Goal: Transaction & Acquisition: Download file/media

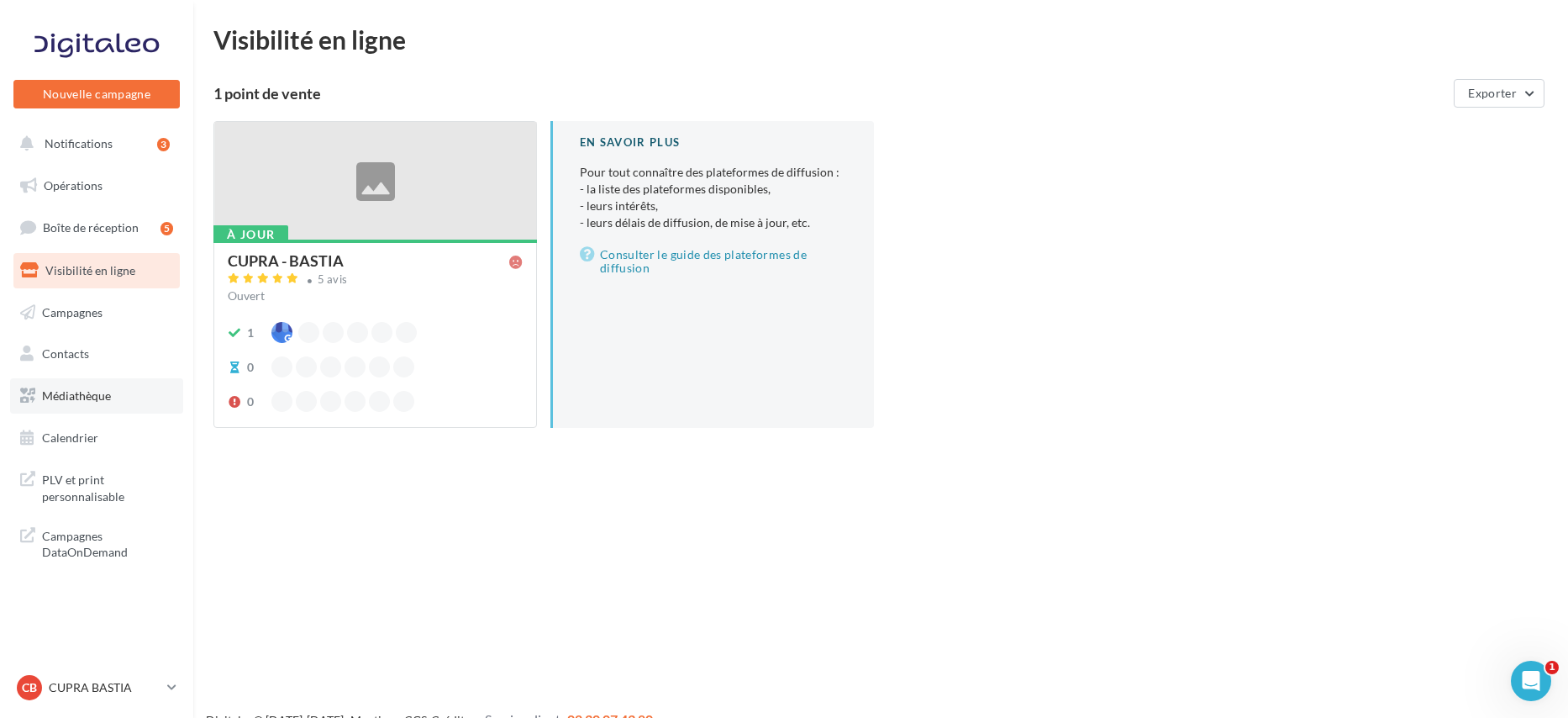
click at [101, 390] on span "Médiathèque" at bounding box center [76, 395] width 69 height 14
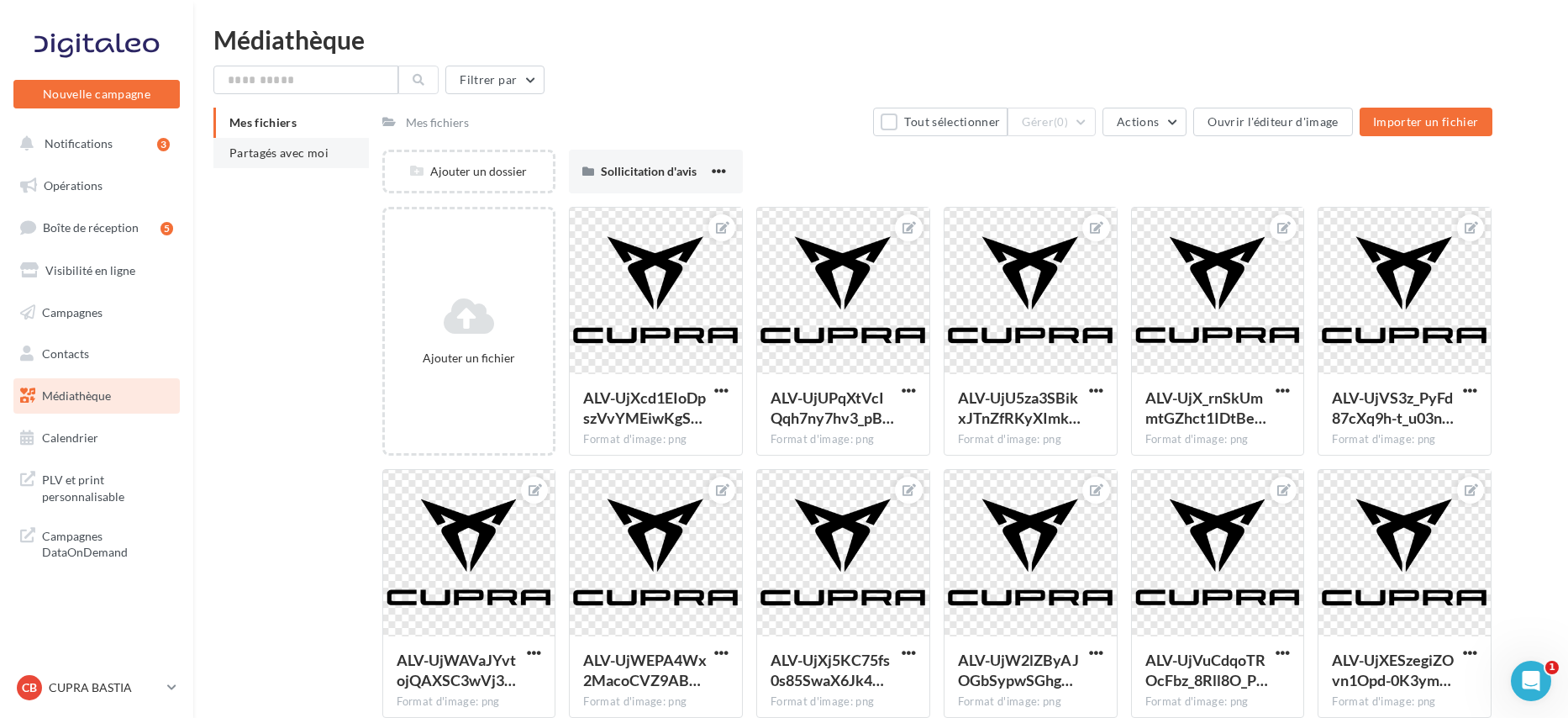
click at [317, 152] on span "Partagés avec moi" at bounding box center [278, 152] width 99 height 14
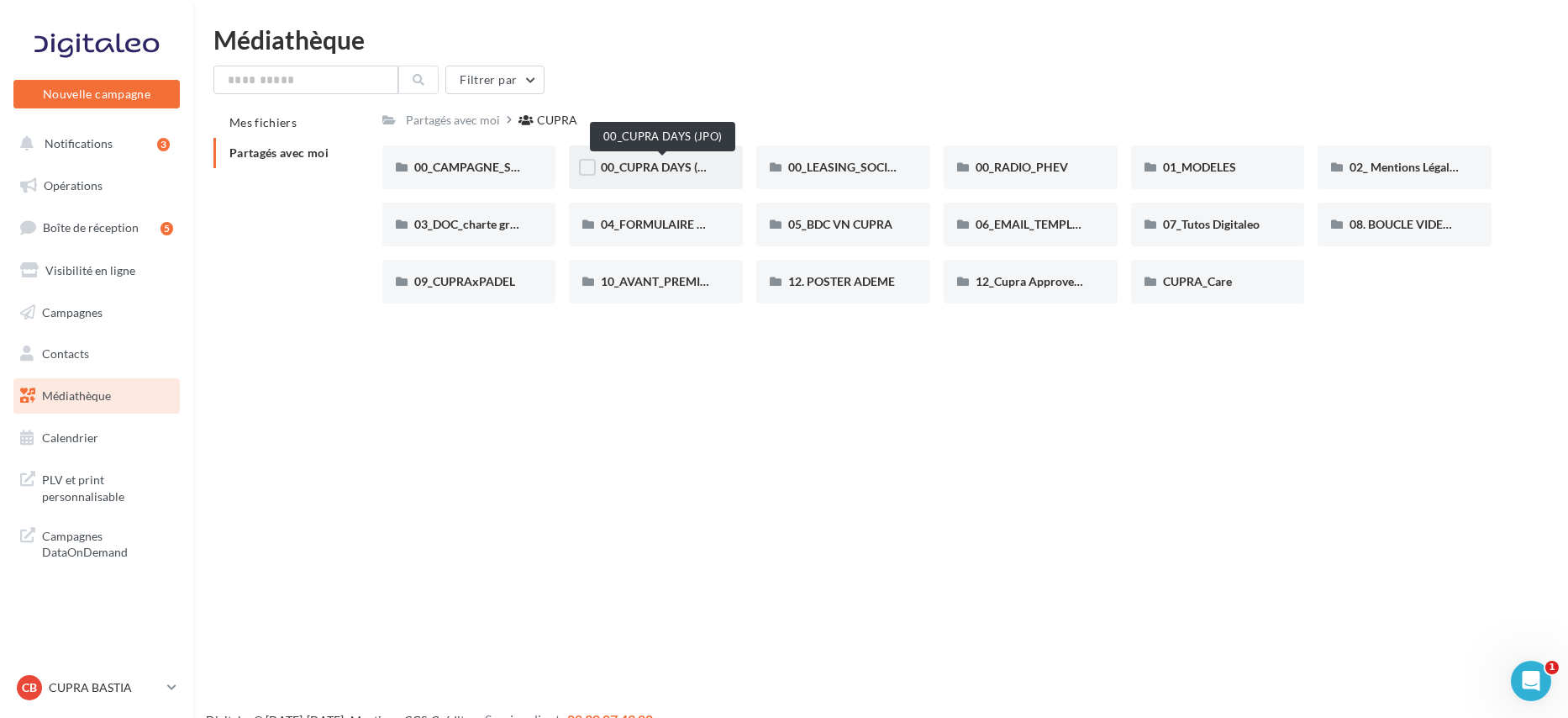
click at [649, 164] on span "00_CUPRA DAYS (JPO)" at bounding box center [662, 166] width 122 height 14
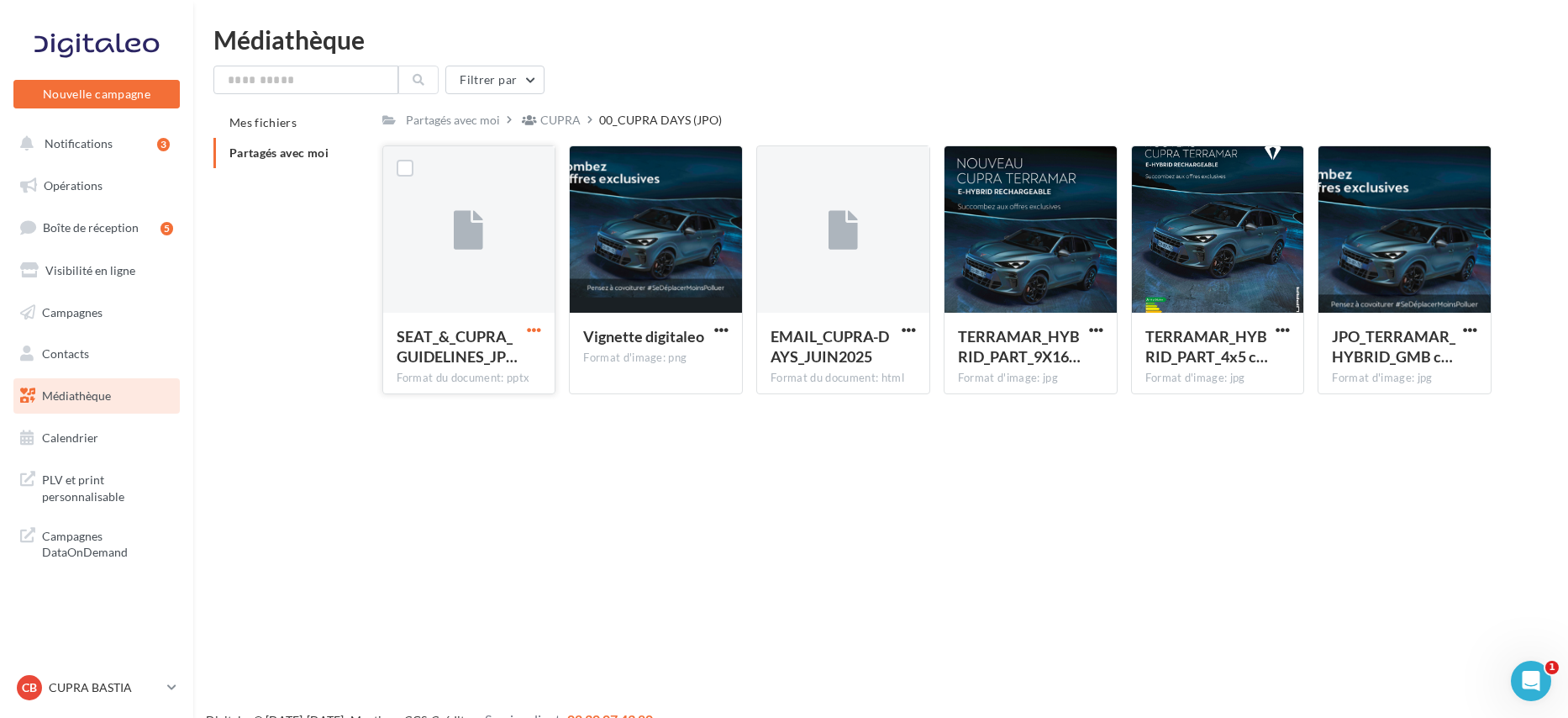
click at [534, 329] on span "button" at bounding box center [533, 329] width 14 height 14
click at [519, 358] on button "Télécharger" at bounding box center [460, 362] width 168 height 43
click at [998, 406] on div "SEAT_&_CUPRA_GUIDELINES_JP… Format du document: pptx SEAT_&_CUPRA_GUIDELINES_JP…" at bounding box center [944, 276] width 1124 height 262
click at [556, 125] on div "CUPRA" at bounding box center [561, 120] width 41 height 17
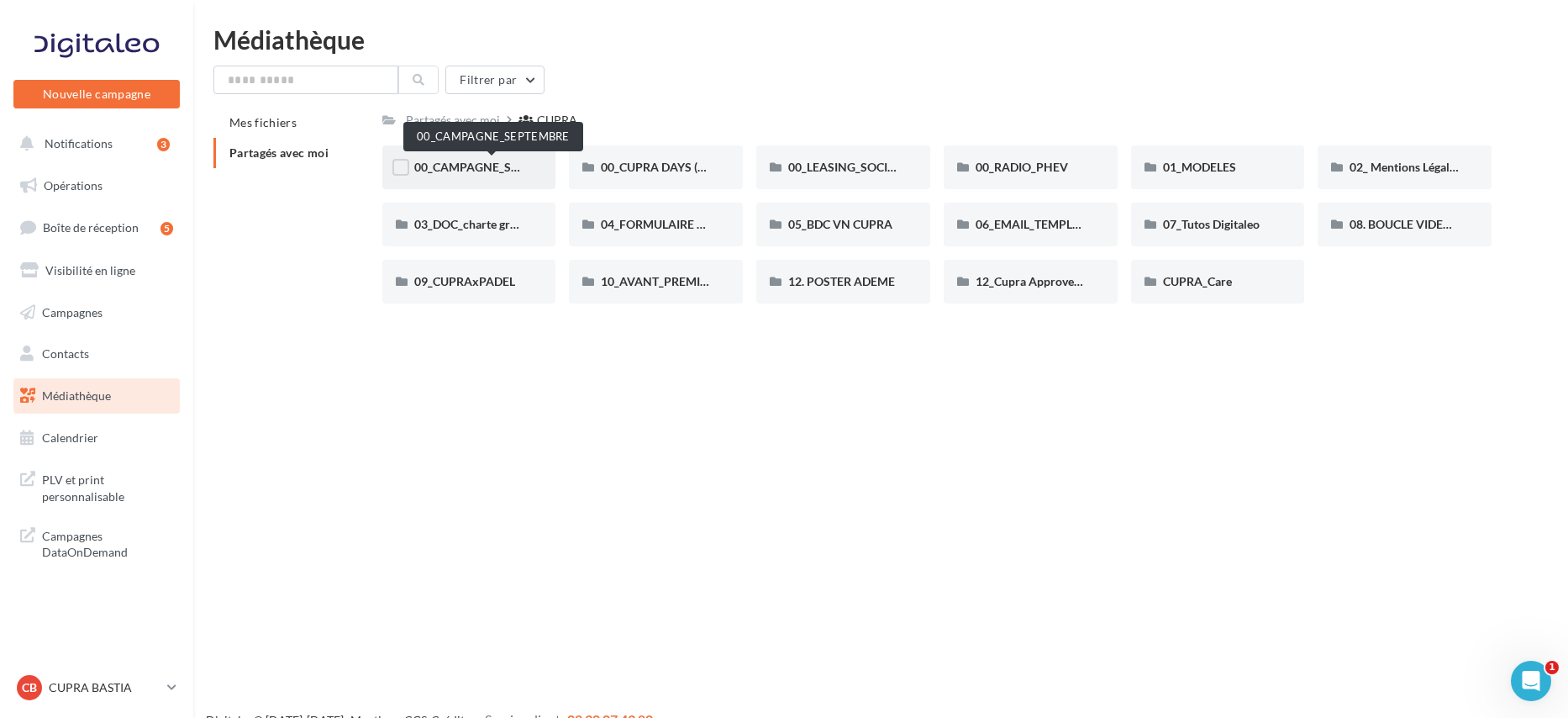
click at [489, 163] on span "00_CAMPAGNE_SEPTEMBRE" at bounding box center [492, 166] width 157 height 14
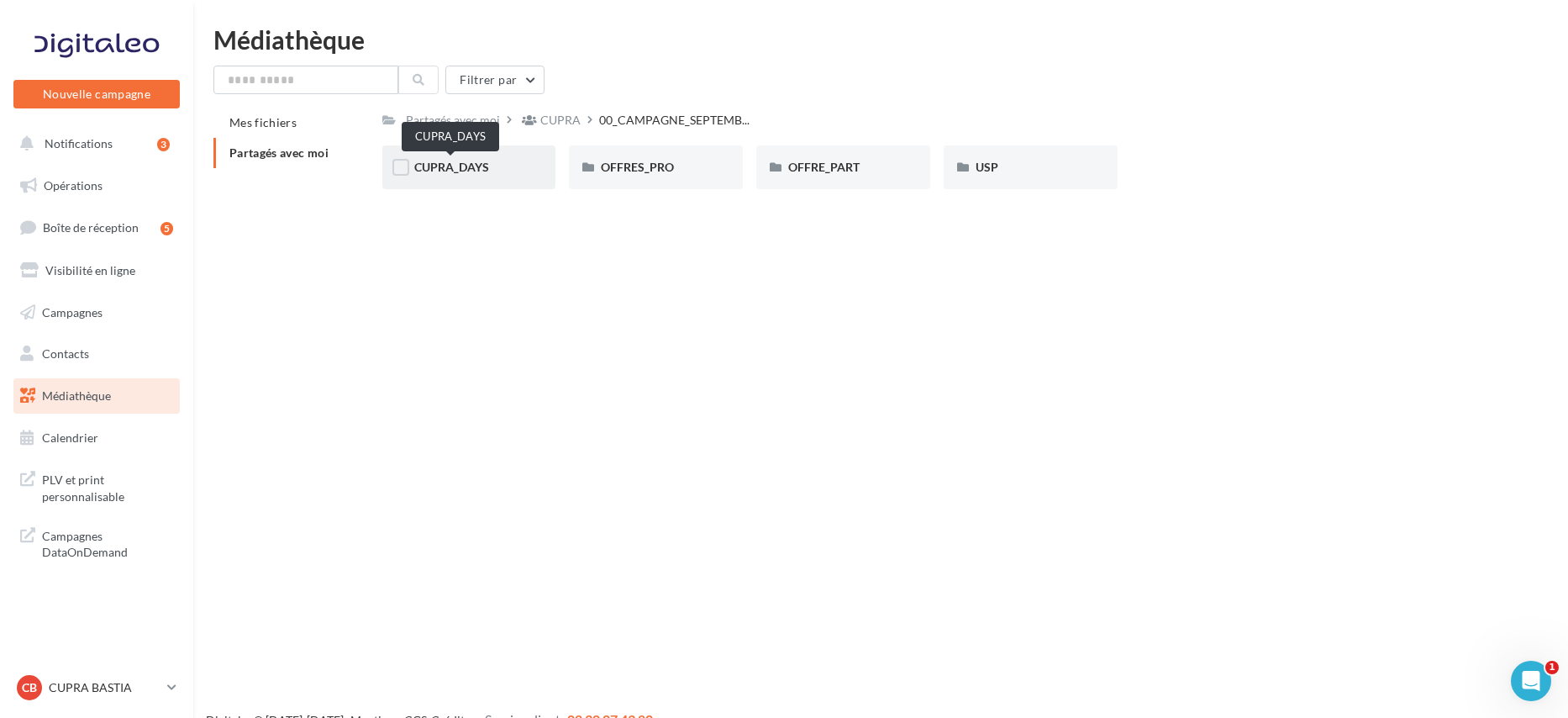
click at [477, 164] on span "CUPRA_DAYS" at bounding box center [451, 166] width 75 height 14
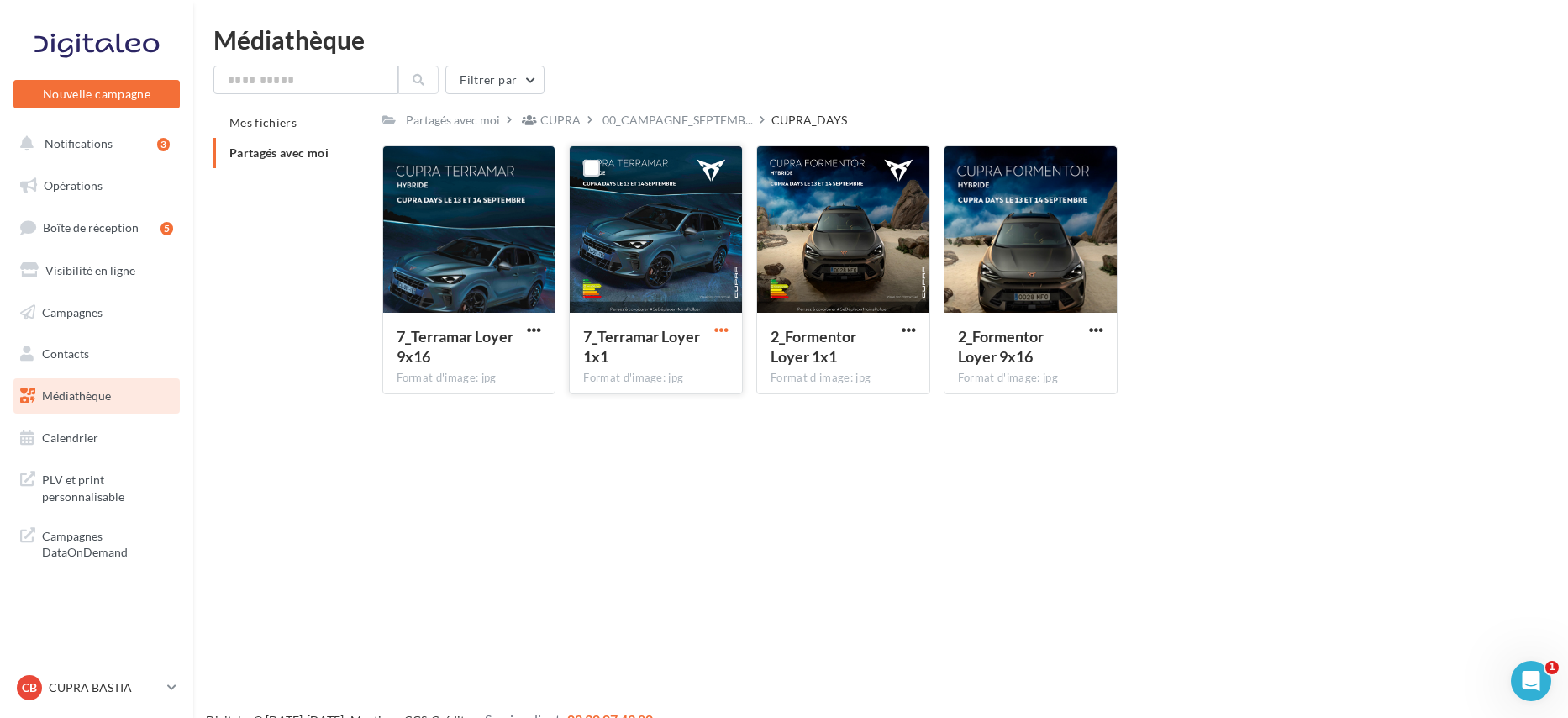
click at [718, 330] on span "button" at bounding box center [721, 329] width 14 height 14
click at [702, 361] on button "Télécharger" at bounding box center [648, 362] width 168 height 43
click at [915, 334] on span "button" at bounding box center [908, 329] width 14 height 14
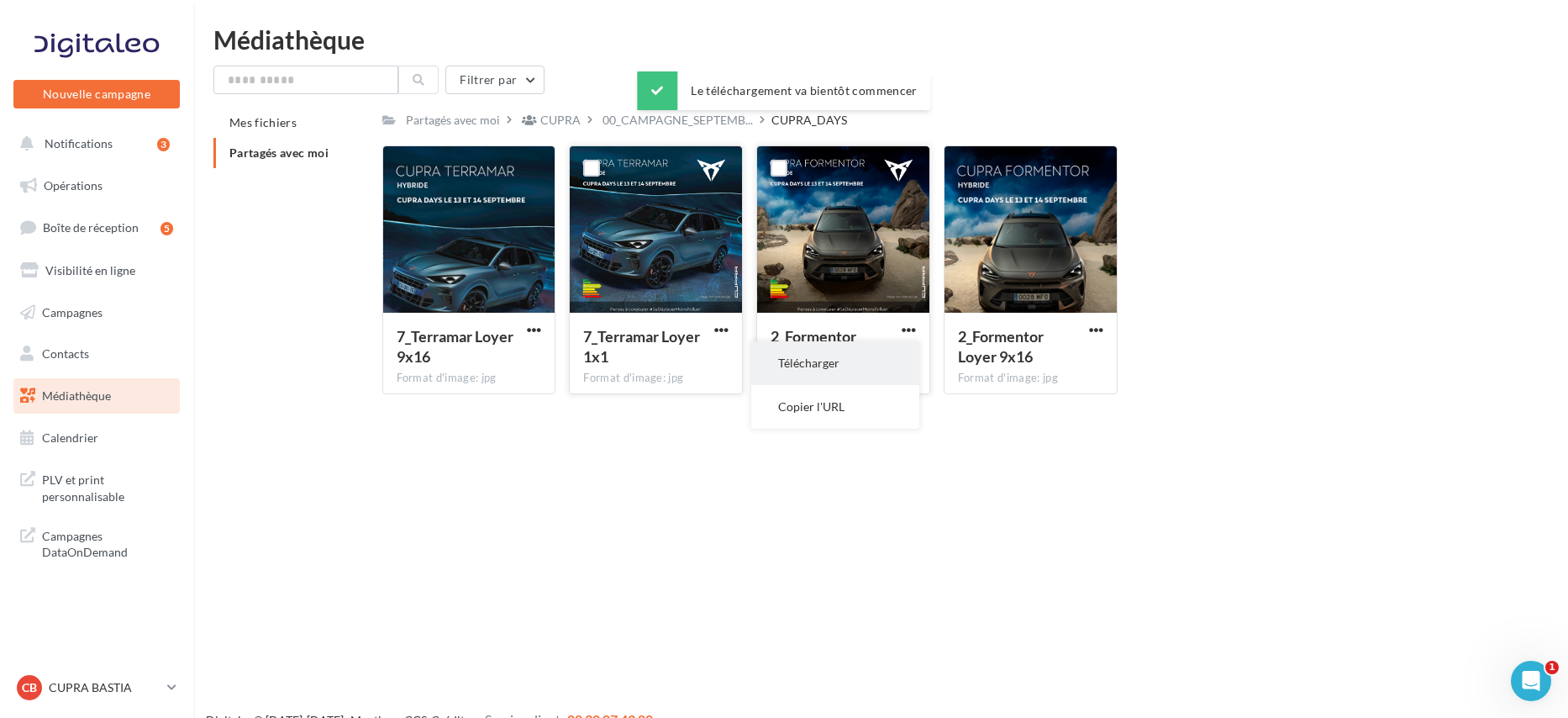
click at [904, 358] on button "Télécharger" at bounding box center [835, 362] width 168 height 43
click at [1098, 327] on span "button" at bounding box center [1096, 329] width 14 height 14
click at [1085, 357] on button "Télécharger" at bounding box center [1023, 362] width 168 height 43
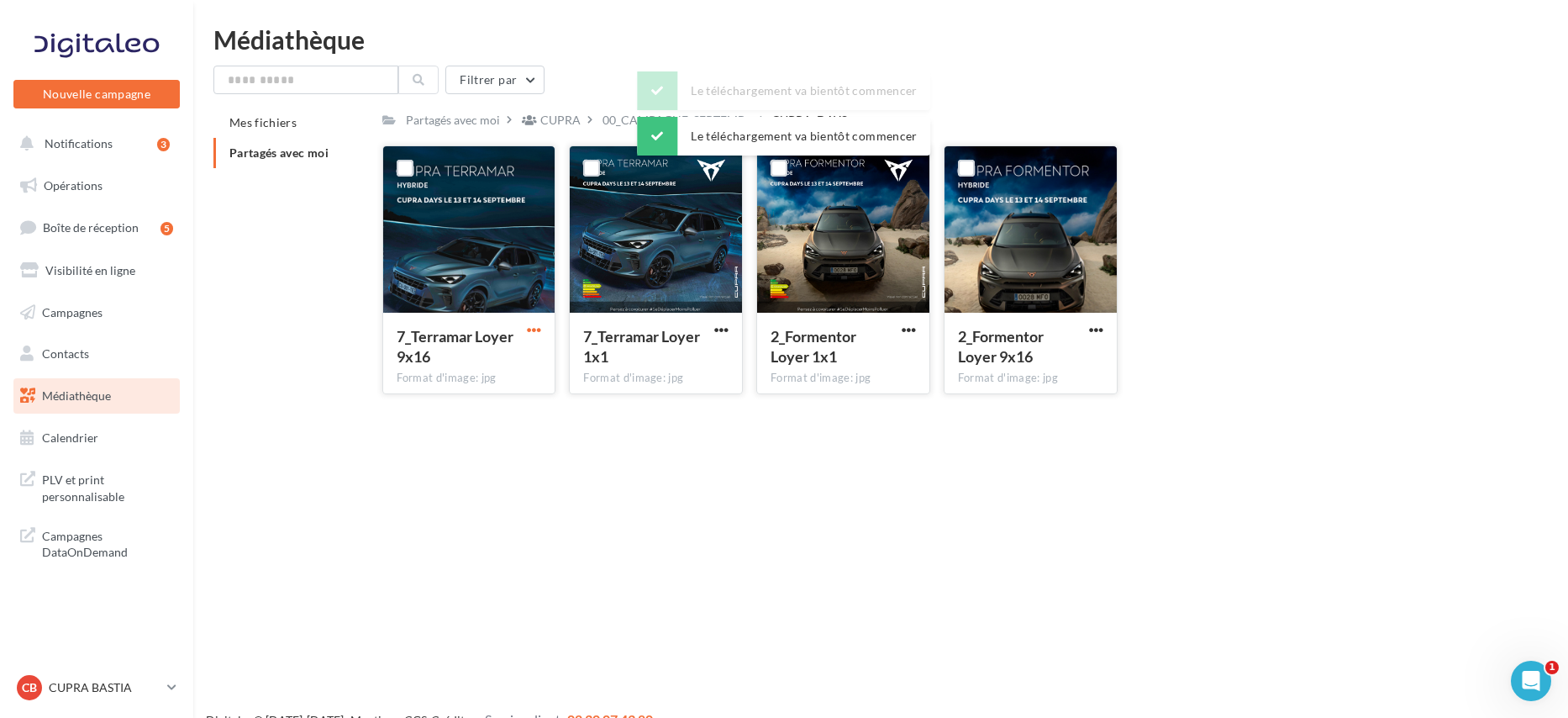
click at [534, 328] on span "button" at bounding box center [533, 329] width 14 height 14
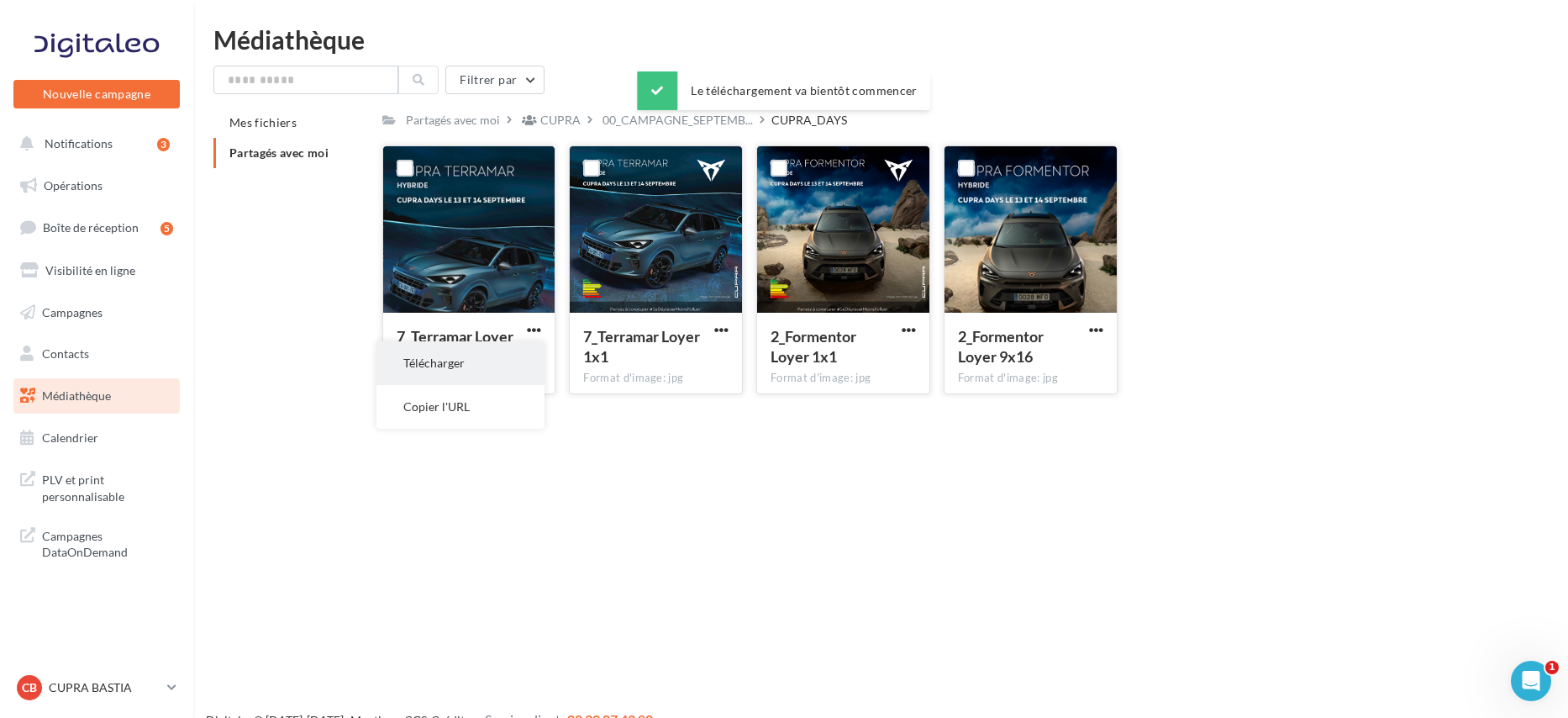
click at [526, 359] on button "Télécharger" at bounding box center [460, 362] width 168 height 43
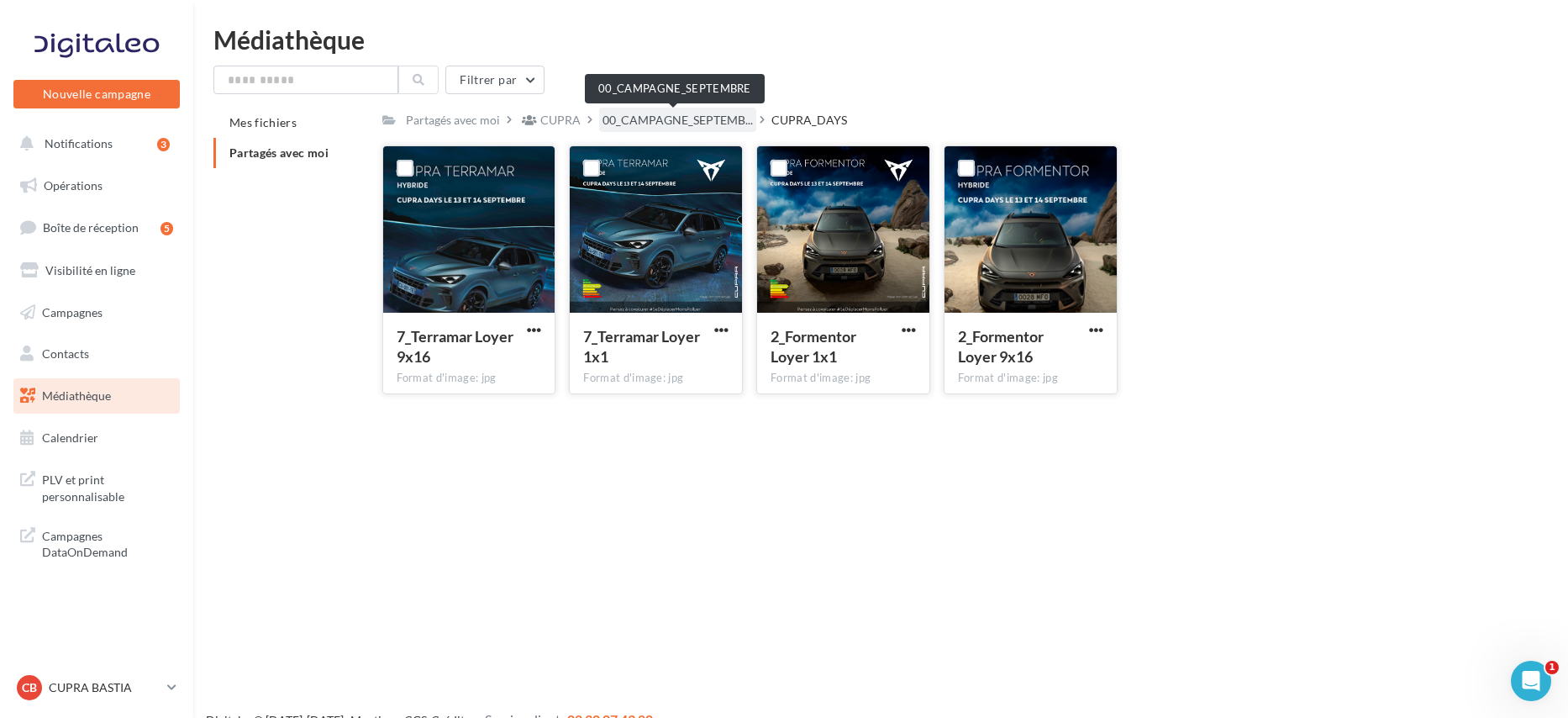
click at [694, 126] on span "00_CAMPAGNE_SEPTEMB..." at bounding box center [677, 120] width 151 height 17
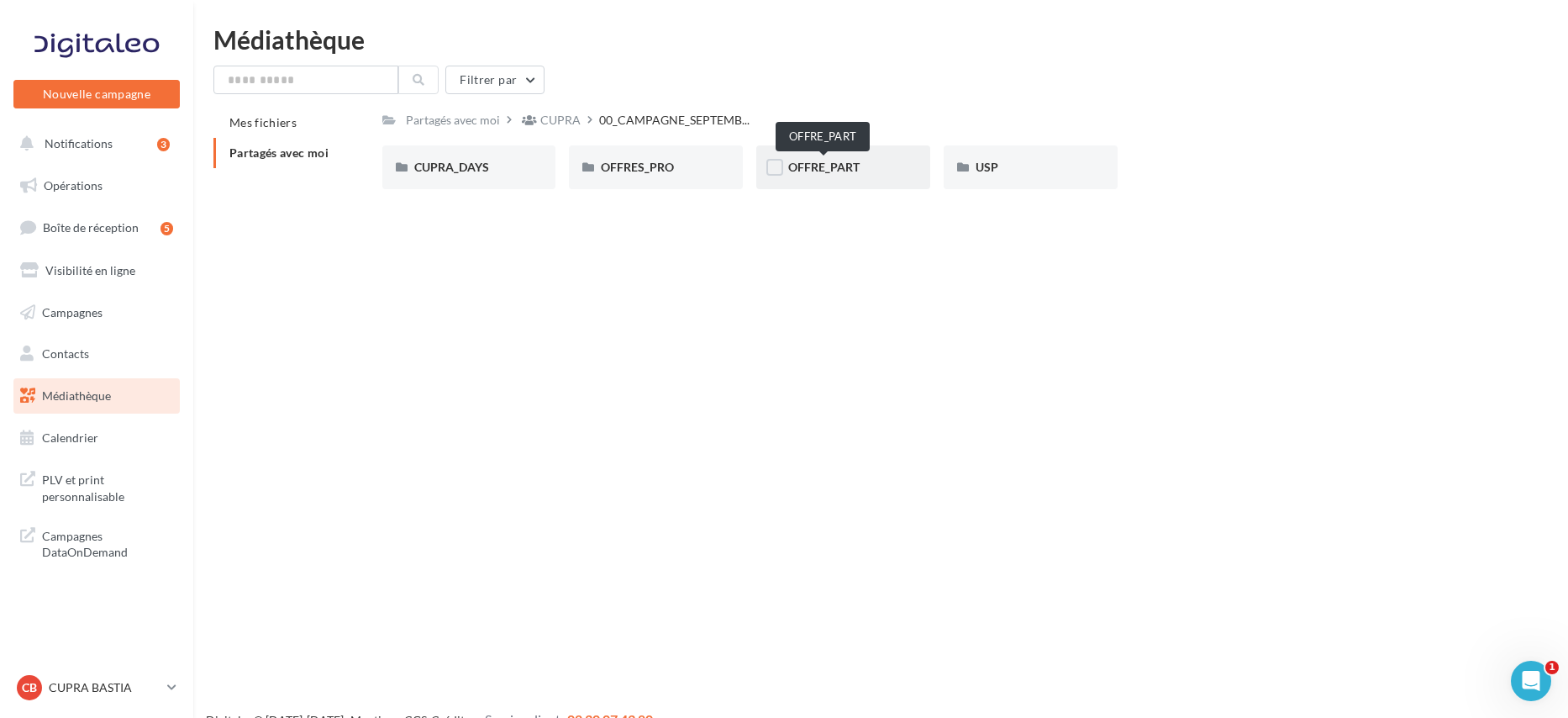
click at [838, 165] on span "OFFRE_PART" at bounding box center [823, 166] width 71 height 14
click at [480, 175] on div "BORN" at bounding box center [468, 167] width 110 height 17
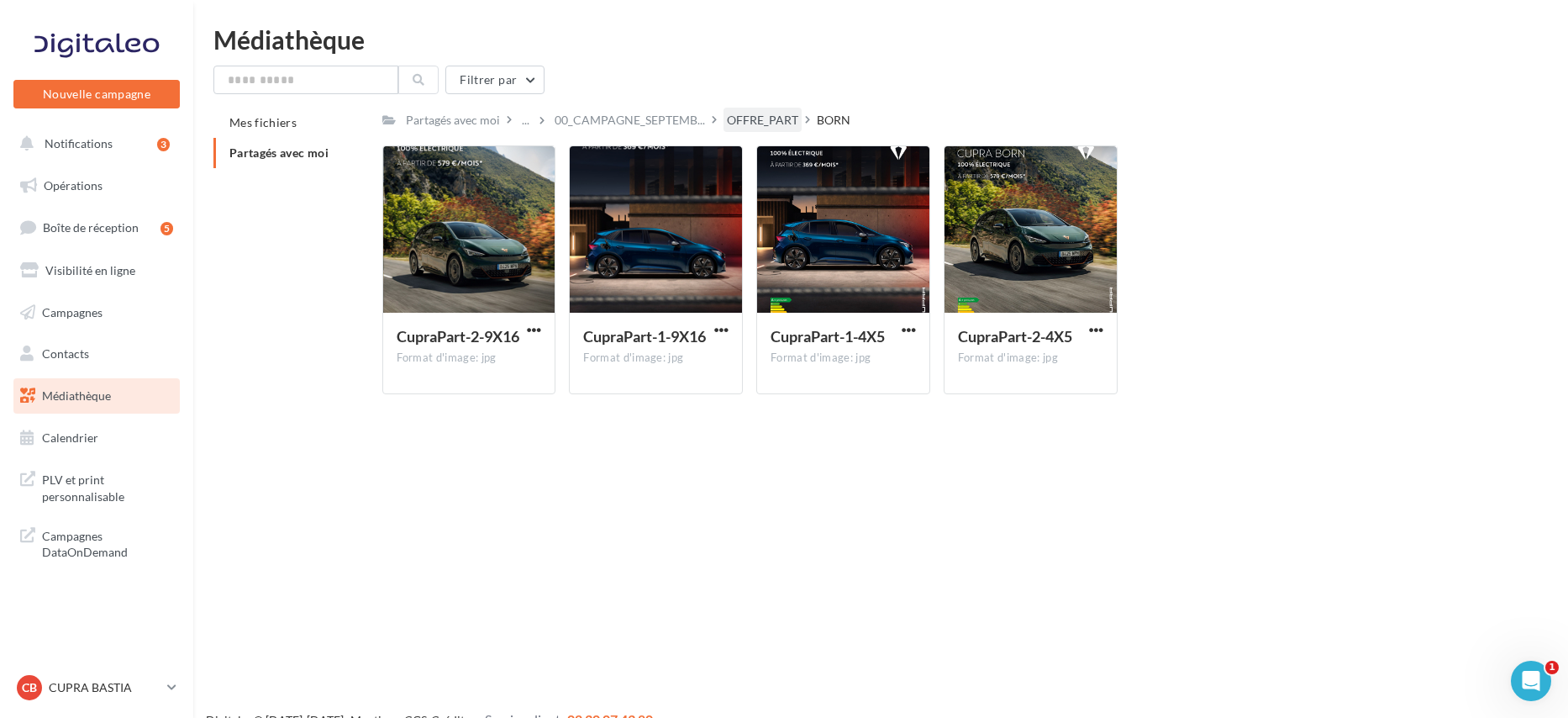
click at [760, 128] on div "OFFRE_PART" at bounding box center [762, 120] width 71 height 17
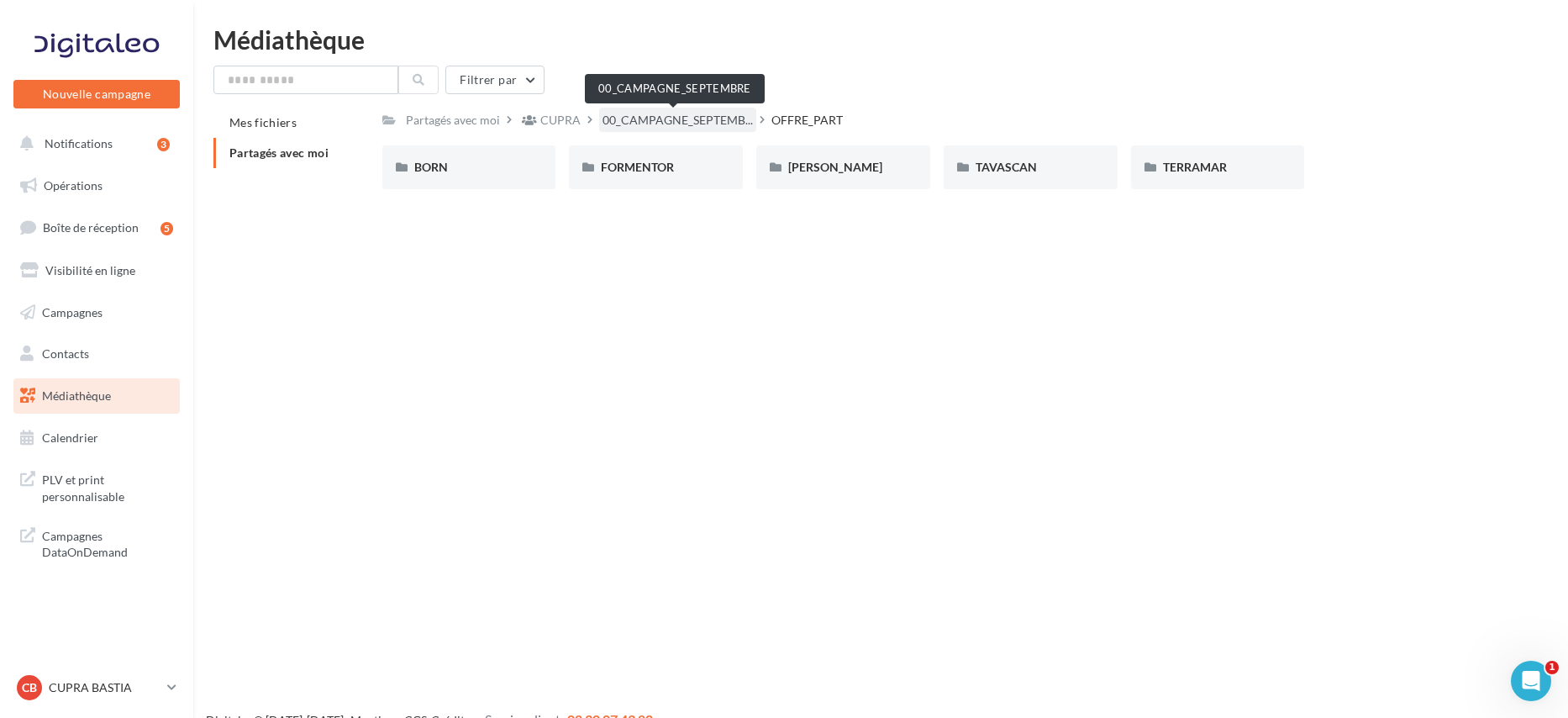
click at [676, 119] on span "00_CAMPAGNE_SEPTEMB..." at bounding box center [677, 120] width 151 height 17
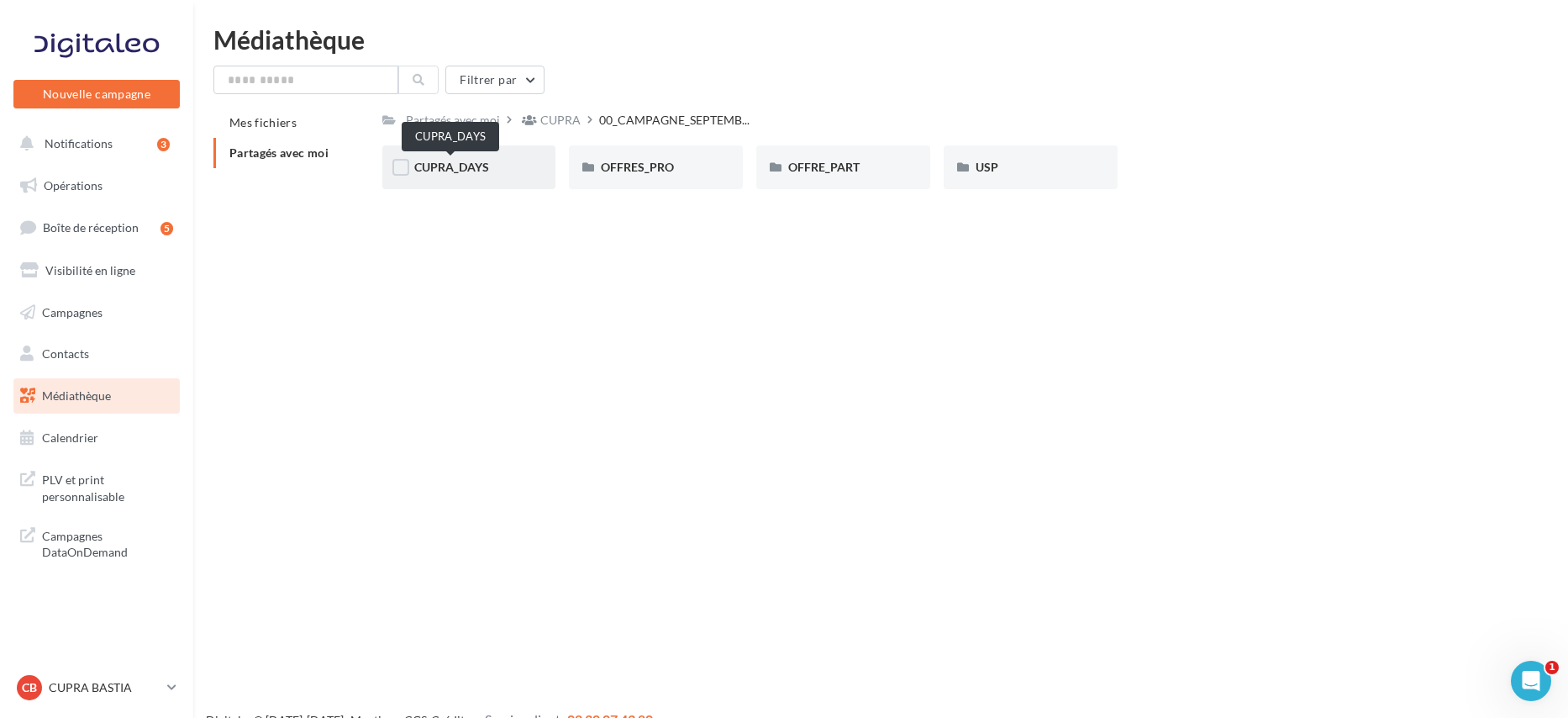
click at [436, 168] on span "CUPRA_DAYS" at bounding box center [451, 166] width 75 height 14
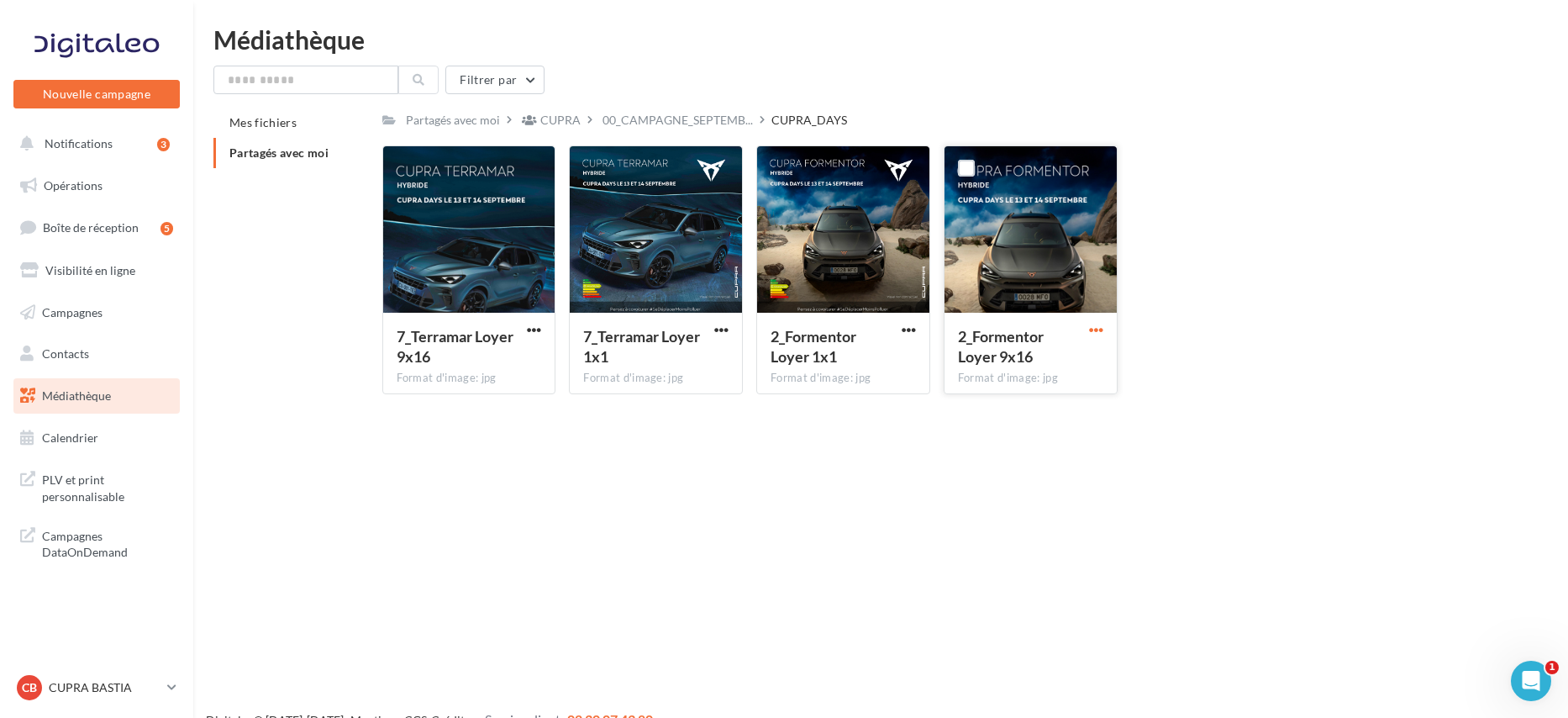
click at [1093, 328] on span "button" at bounding box center [1096, 329] width 14 height 14
click at [1073, 355] on button "Télécharger" at bounding box center [1023, 362] width 168 height 43
click at [726, 332] on span "button" at bounding box center [721, 329] width 14 height 14
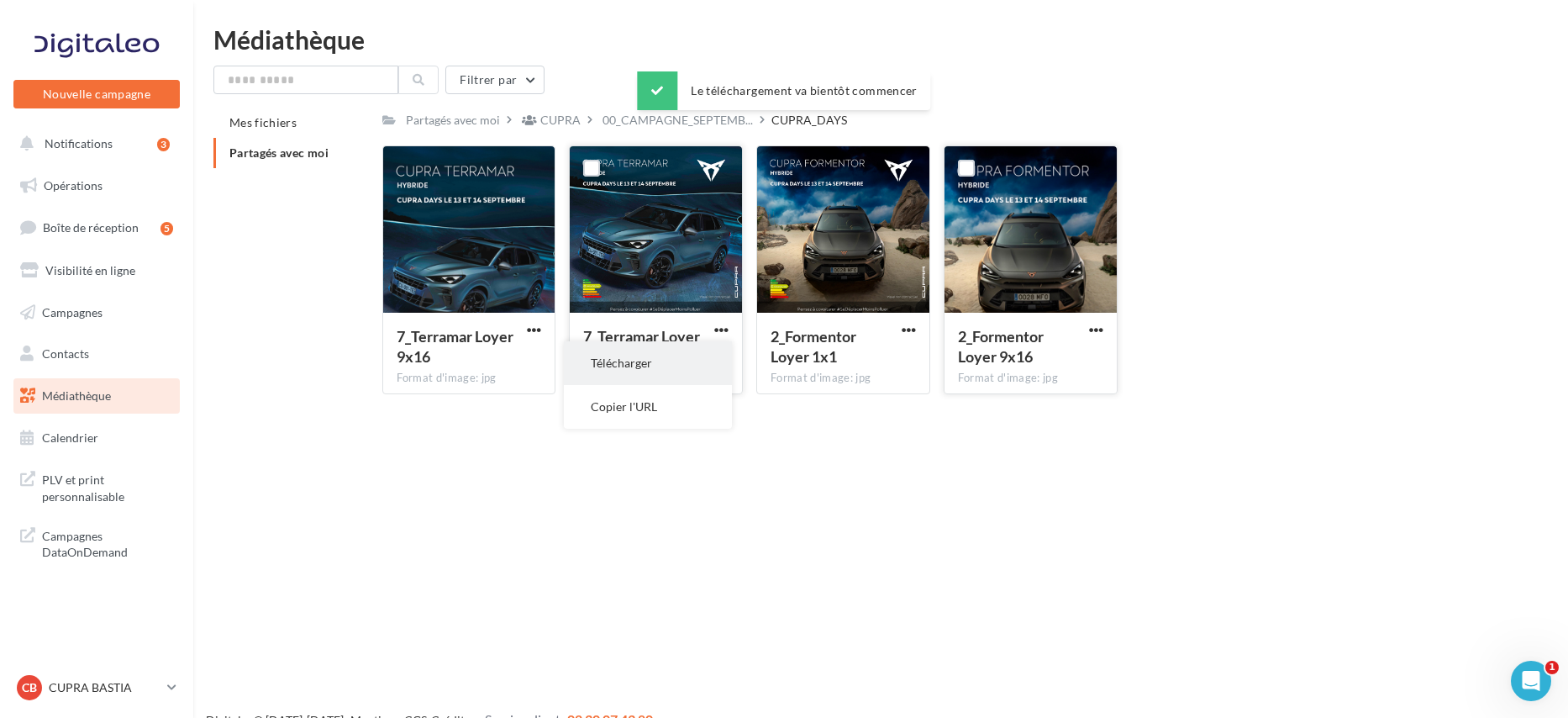
click at [711, 363] on button "Télécharger" at bounding box center [648, 362] width 168 height 43
click at [534, 329] on span "button" at bounding box center [533, 329] width 14 height 14
click at [528, 361] on button "Télécharger" at bounding box center [460, 362] width 168 height 43
